Goal: Task Accomplishment & Management: Manage account settings

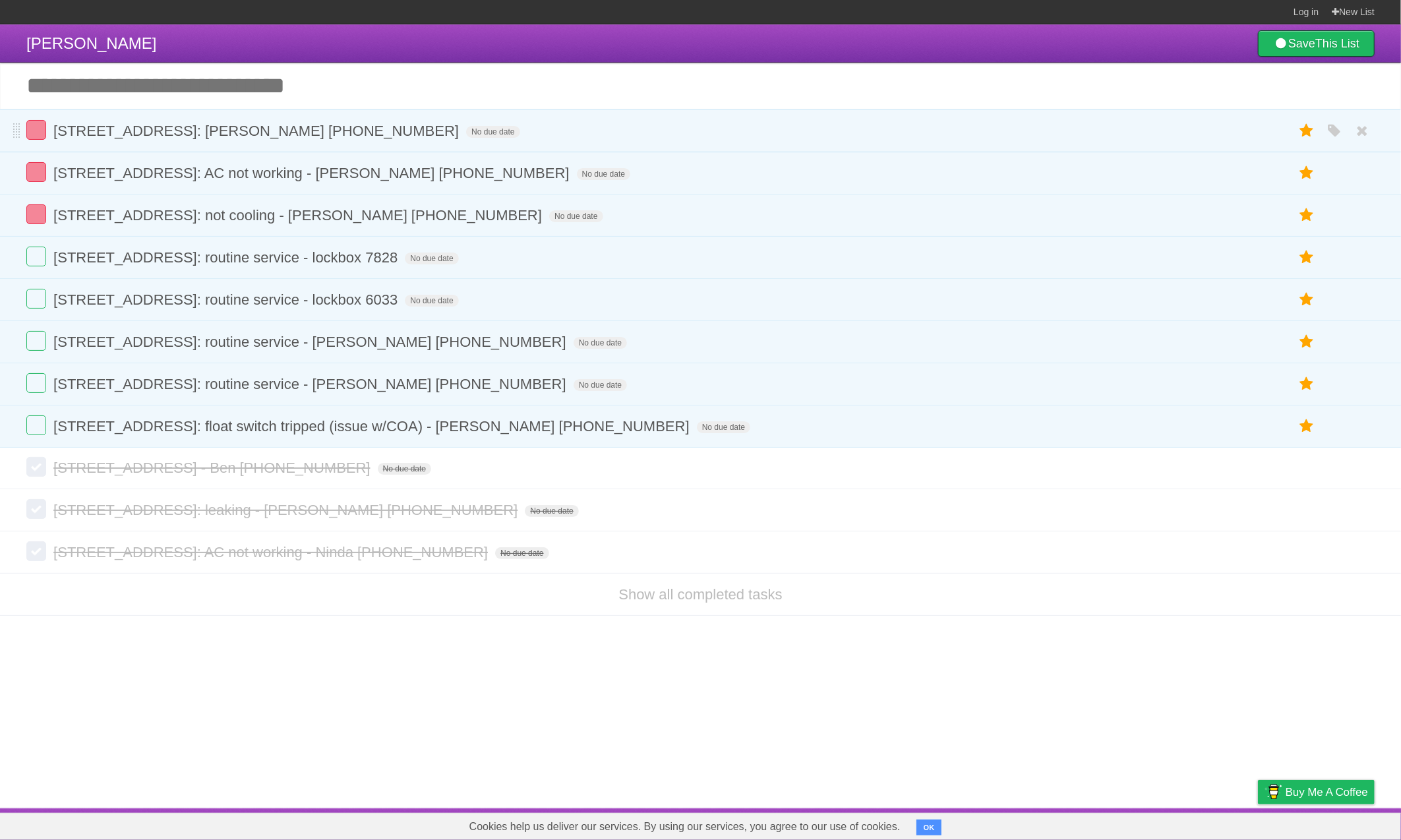
click at [28, 132] on label at bounding box center [36, 129] width 19 height 19
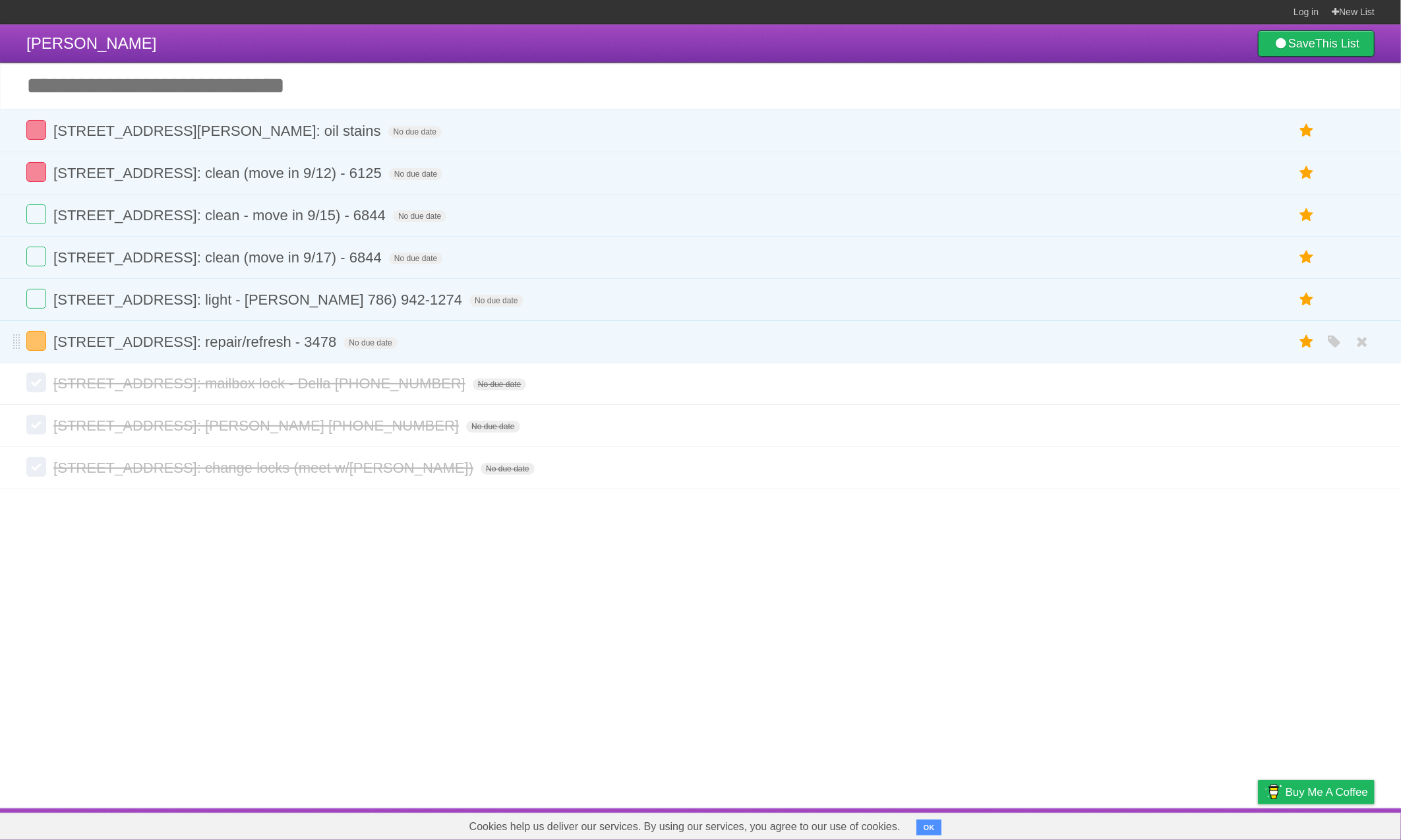
drag, startPoint x: 1335, startPoint y: 348, endPoint x: 1265, endPoint y: 345, distance: 70.1
click at [1335, 348] on icon "button" at bounding box center [1335, 342] width 19 height 17
click at [1187, 347] on label "White" at bounding box center [1187, 341] width 15 height 15
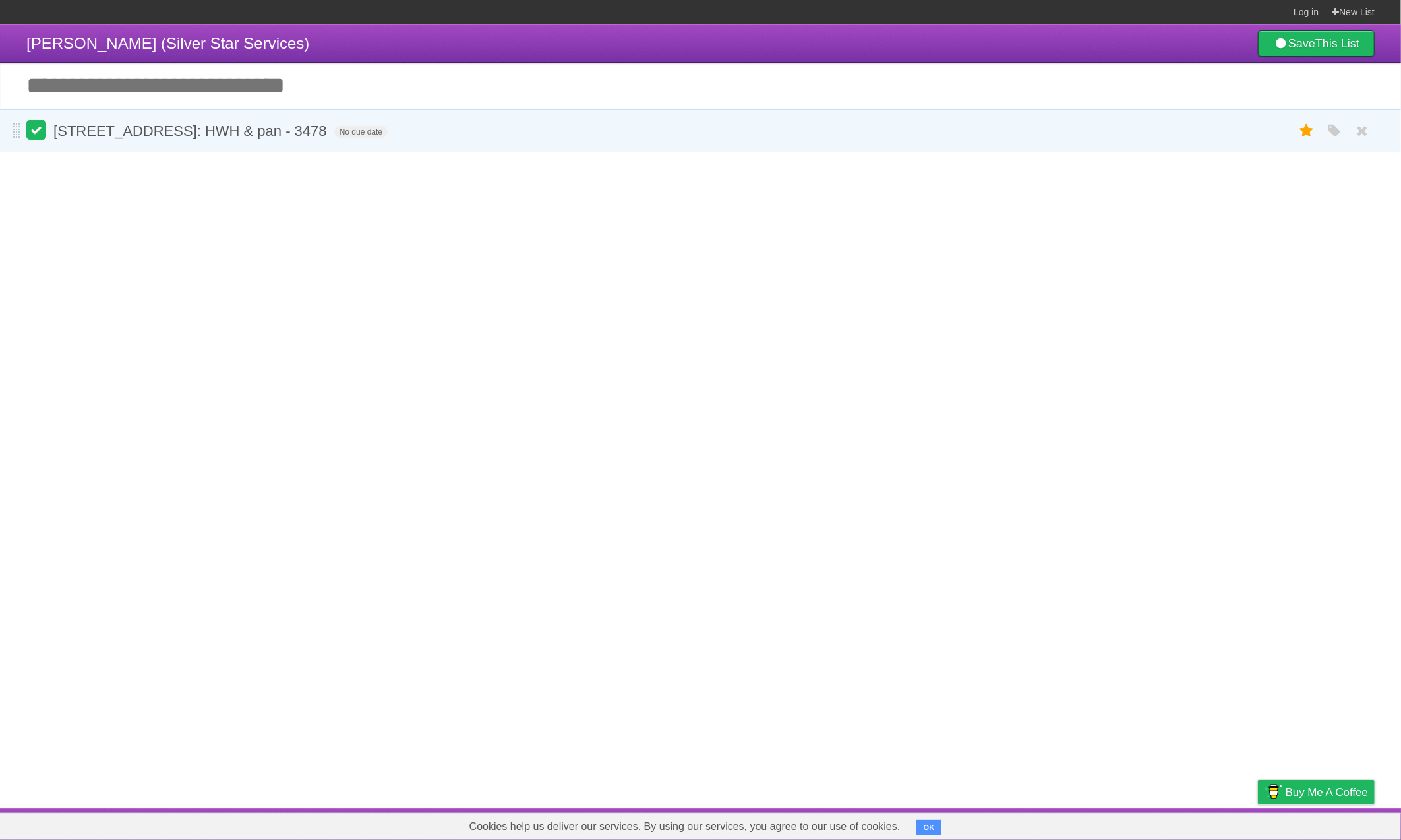
click at [32, 127] on label at bounding box center [36, 129] width 19 height 19
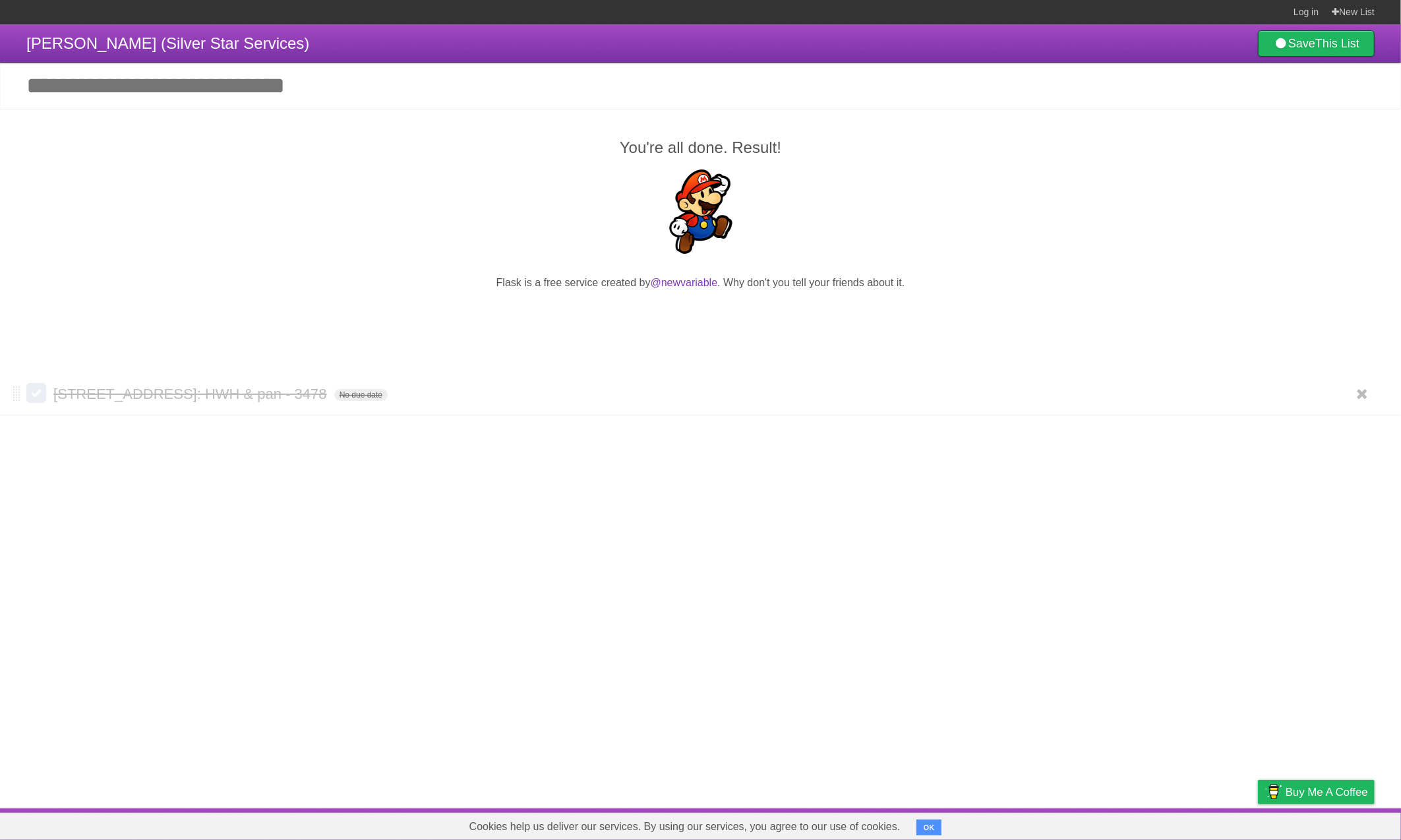
click at [38, 393] on label at bounding box center [36, 393] width 19 height 19
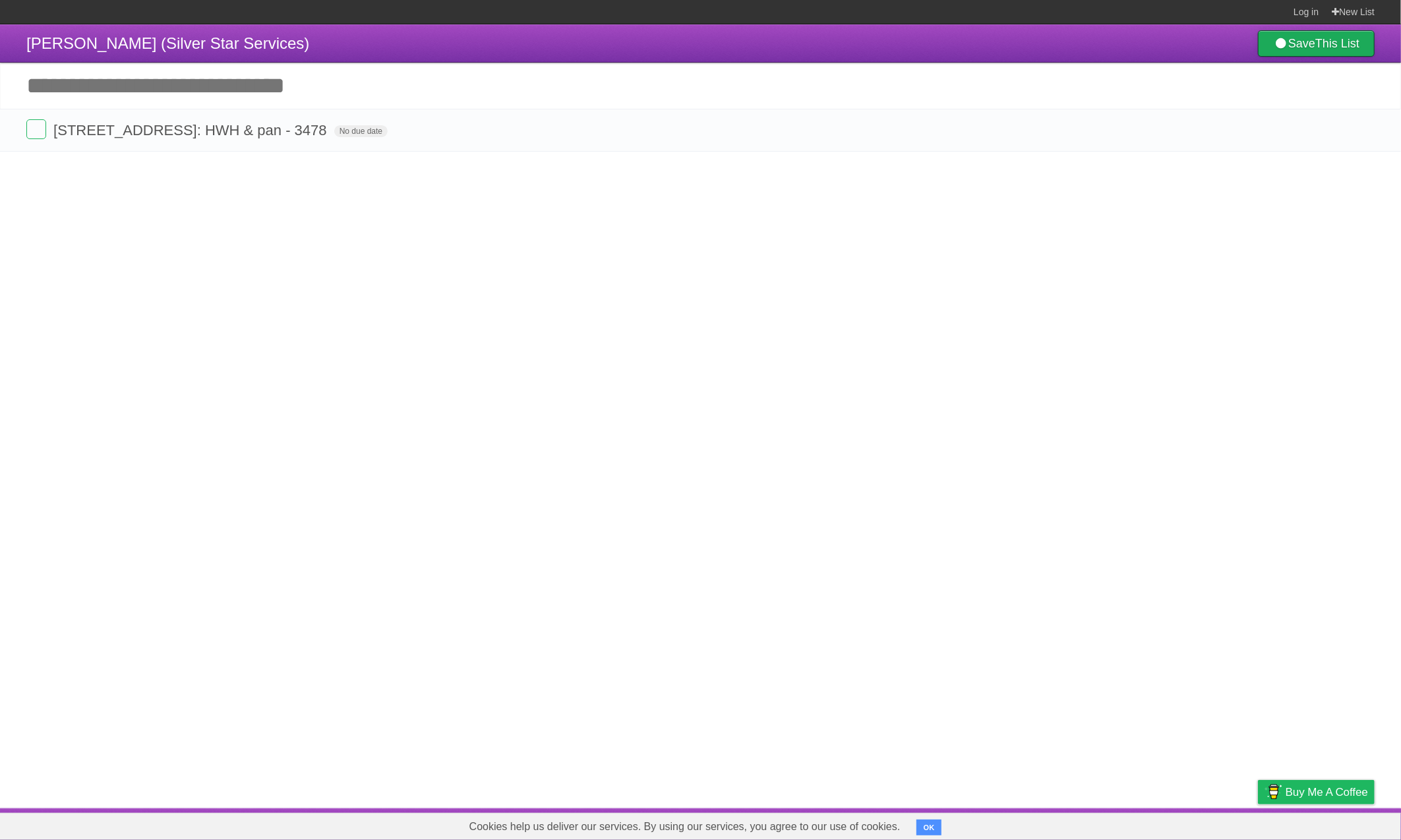
drag, startPoint x: 1303, startPoint y: 132, endPoint x: 1262, endPoint y: 54, distance: 88.1
click at [1303, 132] on icon at bounding box center [1307, 130] width 19 height 22
click at [1301, 130] on icon at bounding box center [1307, 130] width 19 height 22
click at [1163, 274] on article "Jamie Fiore (Silver Star Services) Save This List Add another task ********* Yo…" at bounding box center [700, 416] width 1401 height 784
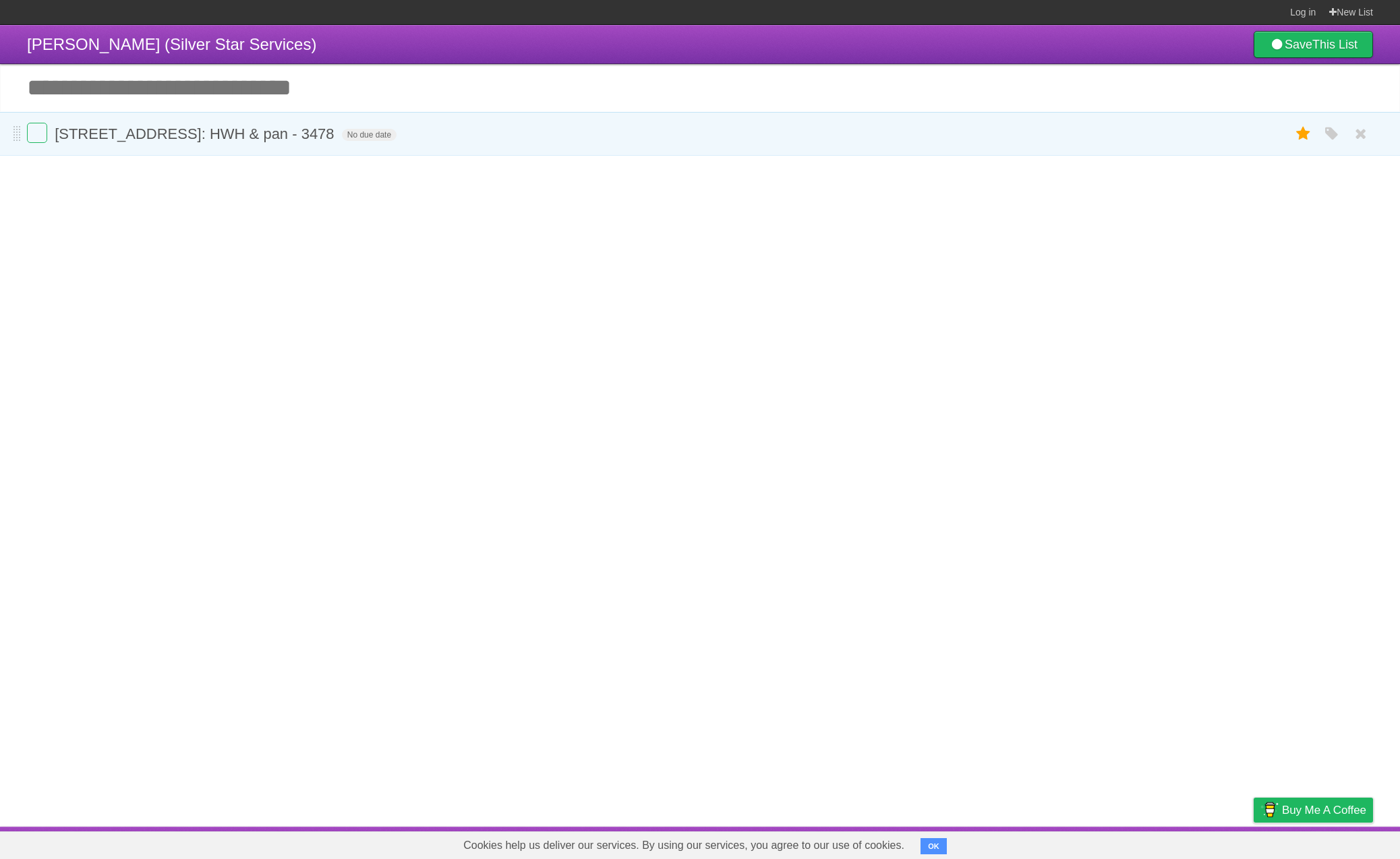
click at [1363, 135] on icon at bounding box center [1361, 134] width 19 height 22
